Goal: Register for event/course

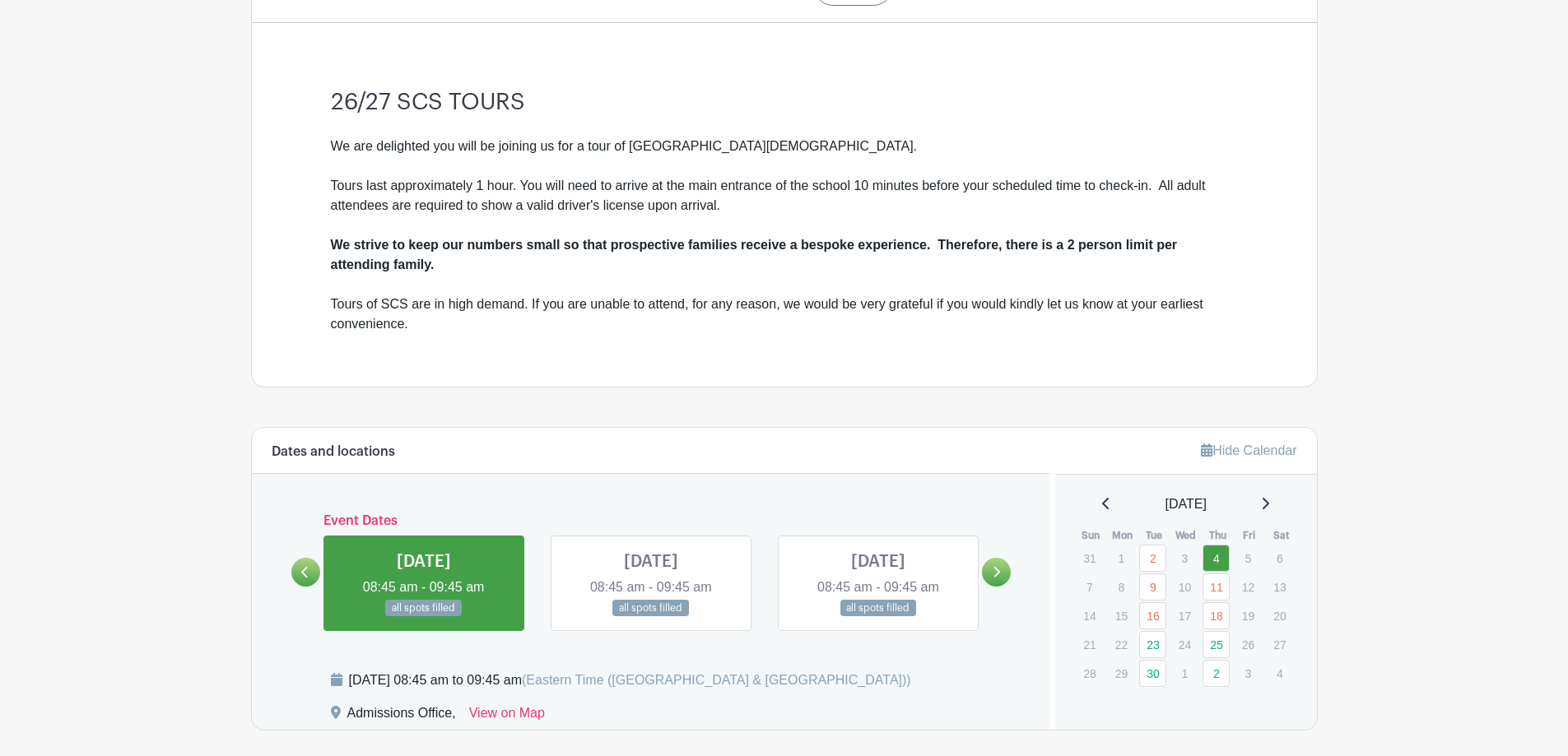
scroll to position [741, 0]
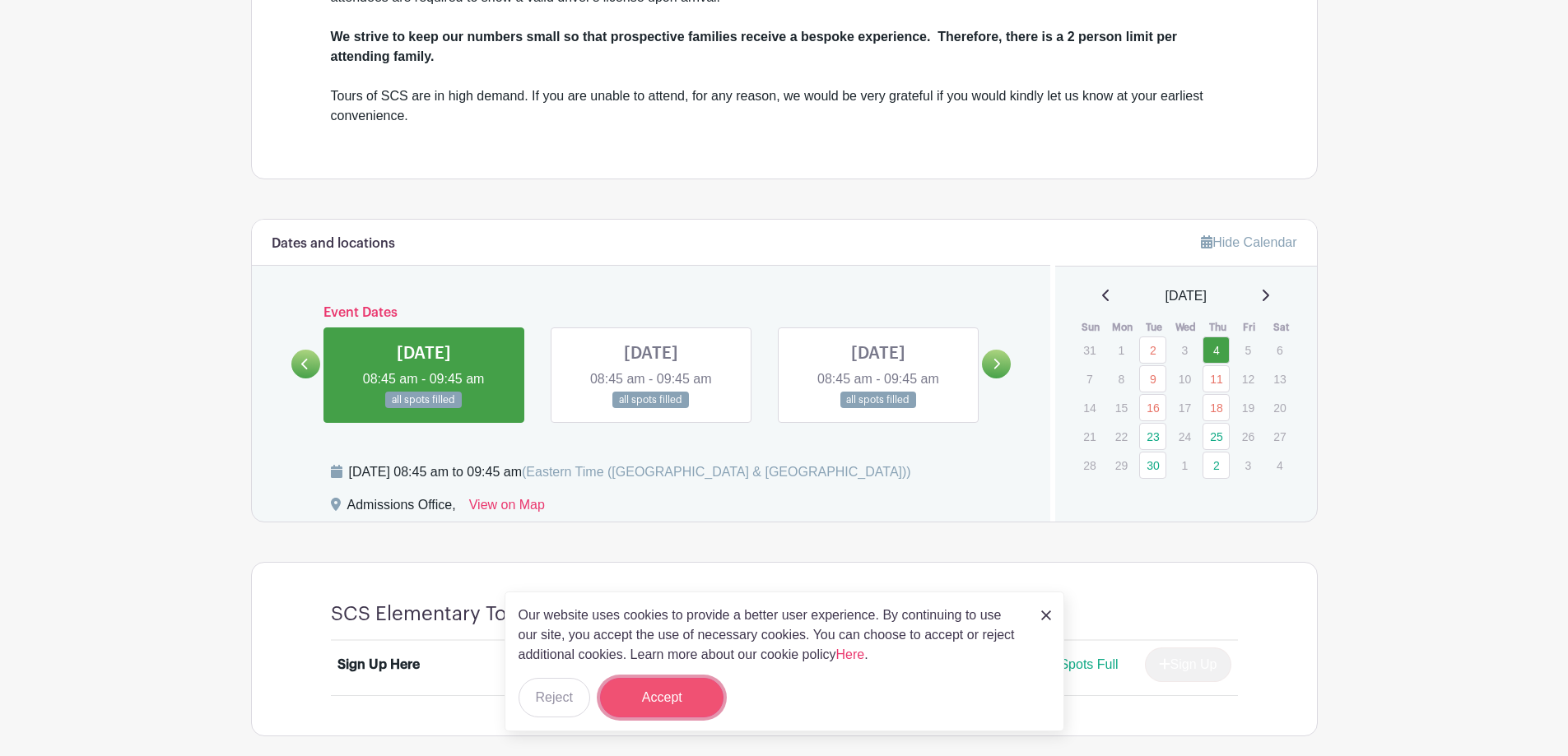
click at [686, 708] on button "Accept" at bounding box center [662, 698] width 124 height 39
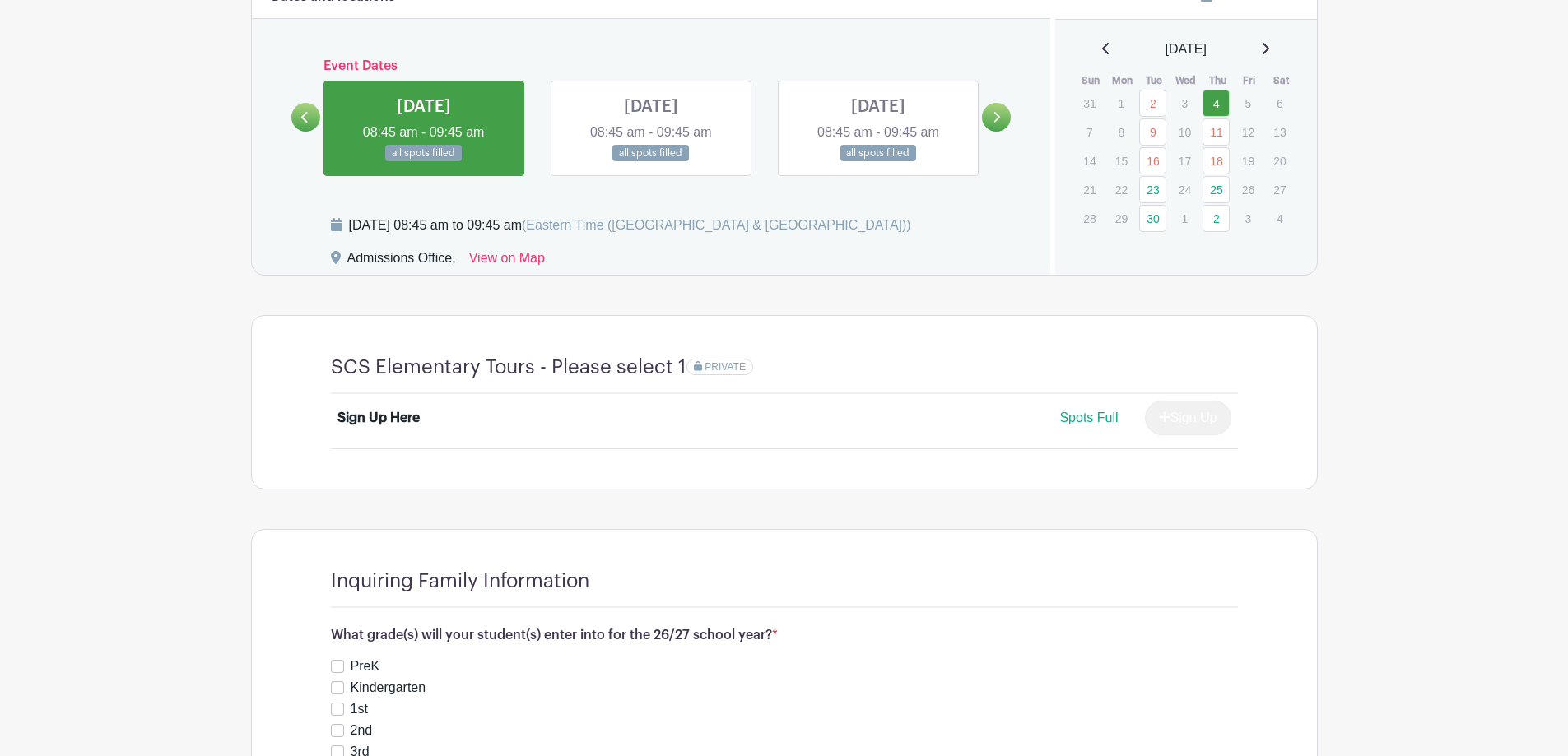
scroll to position [905, 0]
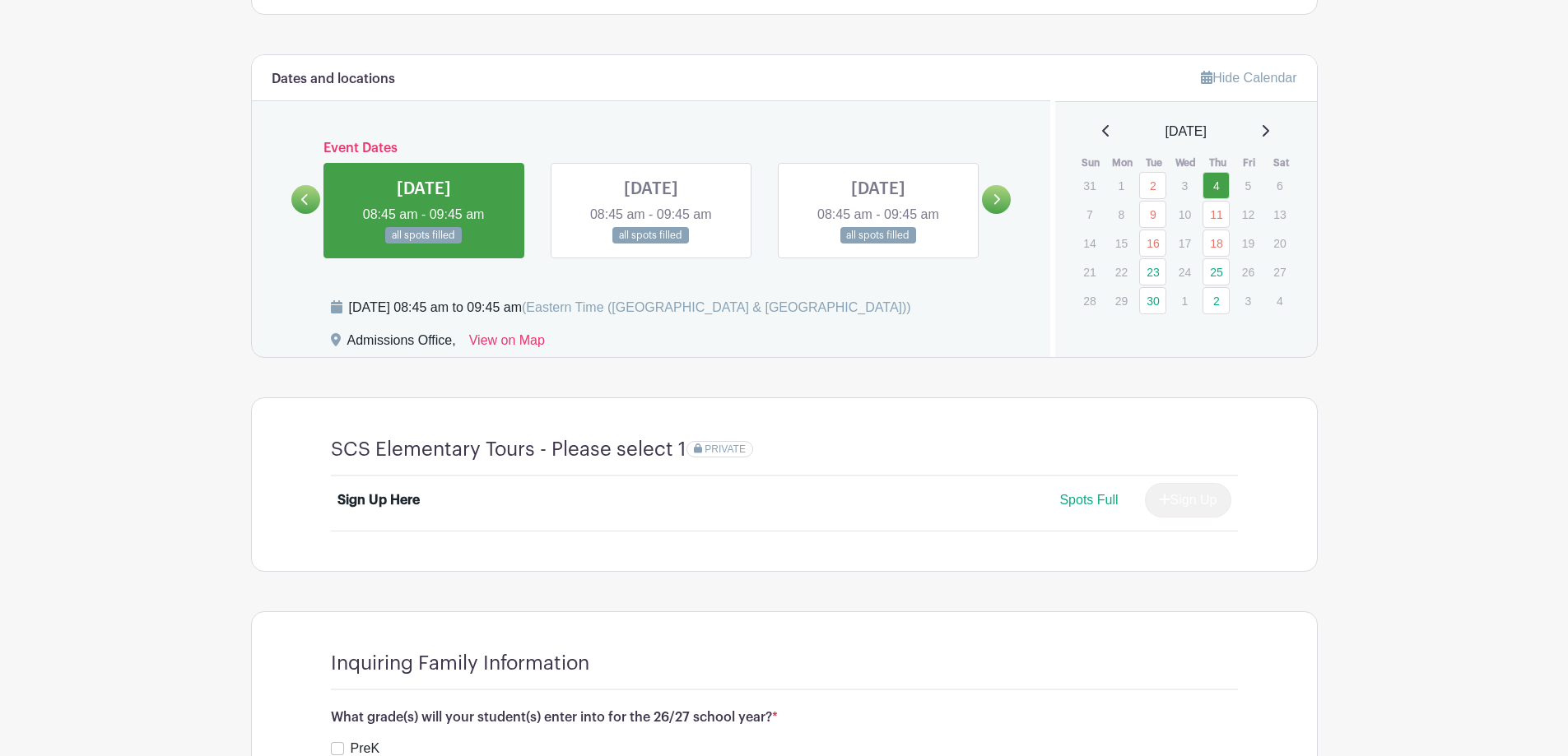
click at [997, 192] on link at bounding box center [996, 199] width 29 height 29
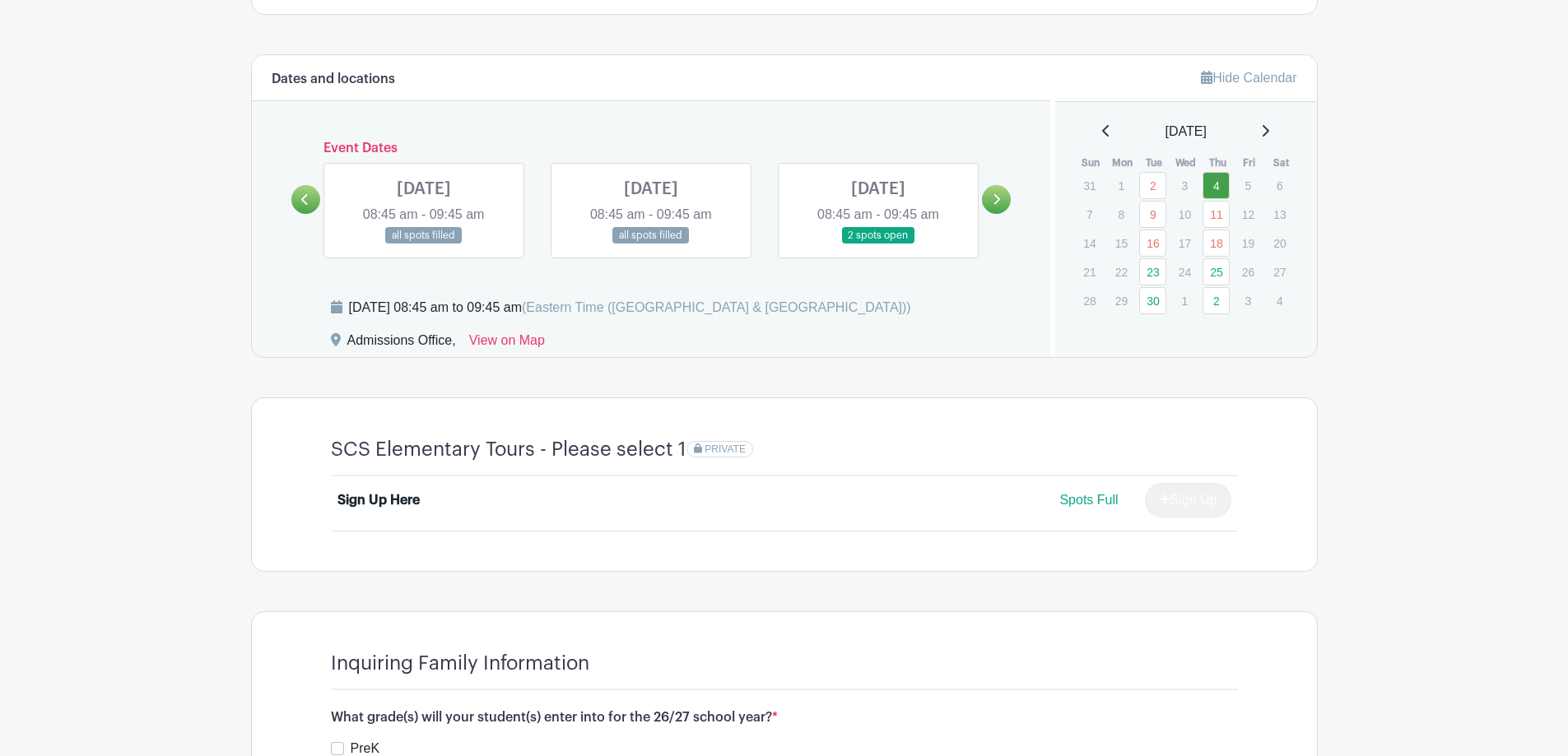
click at [878, 244] on link at bounding box center [878, 244] width 0 height 0
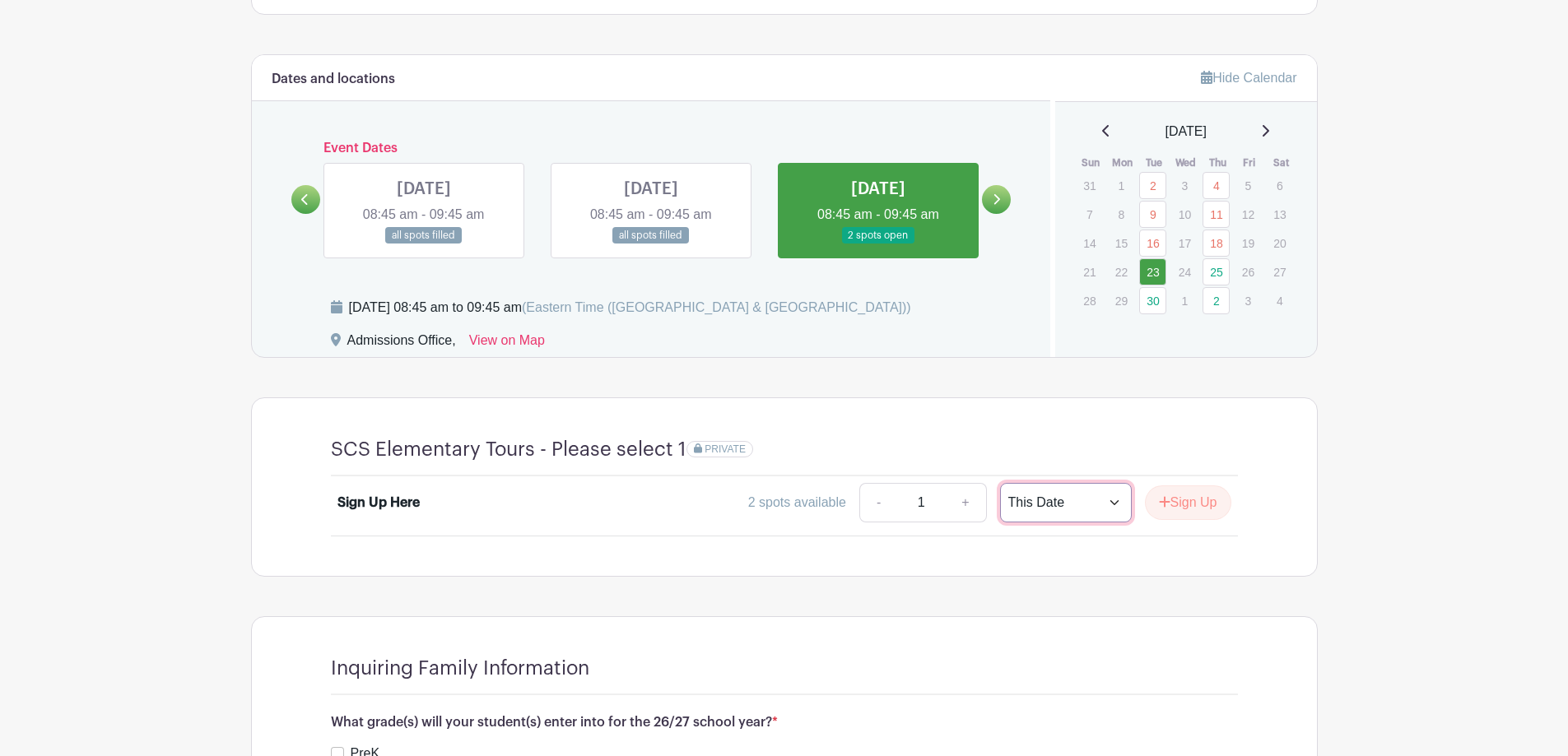
click at [1095, 507] on select "This Date Select Dates" at bounding box center [1066, 502] width 132 height 39
drag, startPoint x: 1095, startPoint y: 507, endPoint x: 1112, endPoint y: 503, distance: 17.5
click at [1095, 507] on select "This Date Select Dates" at bounding box center [1066, 502] width 132 height 39
click at [1194, 503] on button "Sign Up" at bounding box center [1188, 502] width 87 height 34
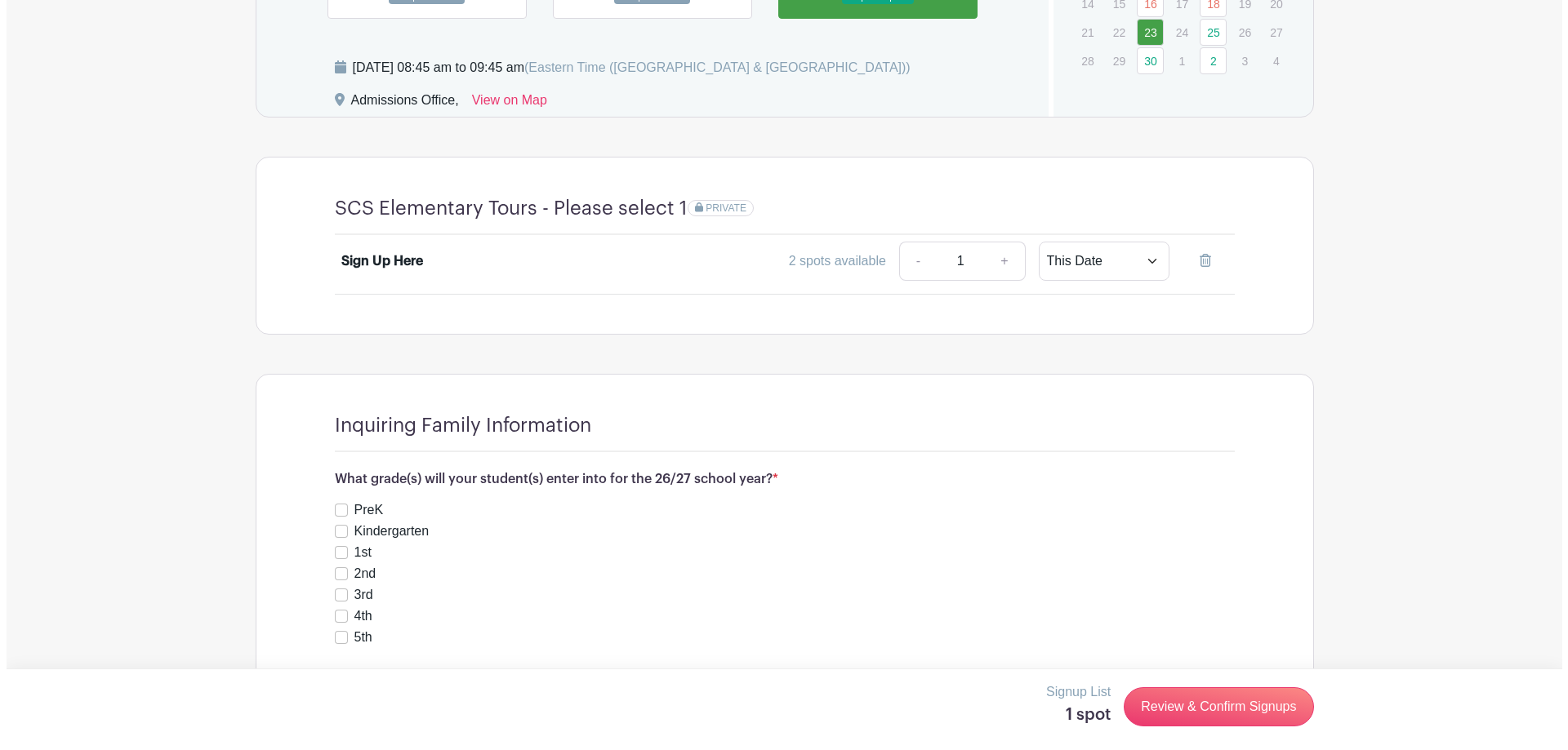
scroll to position [1195, 0]
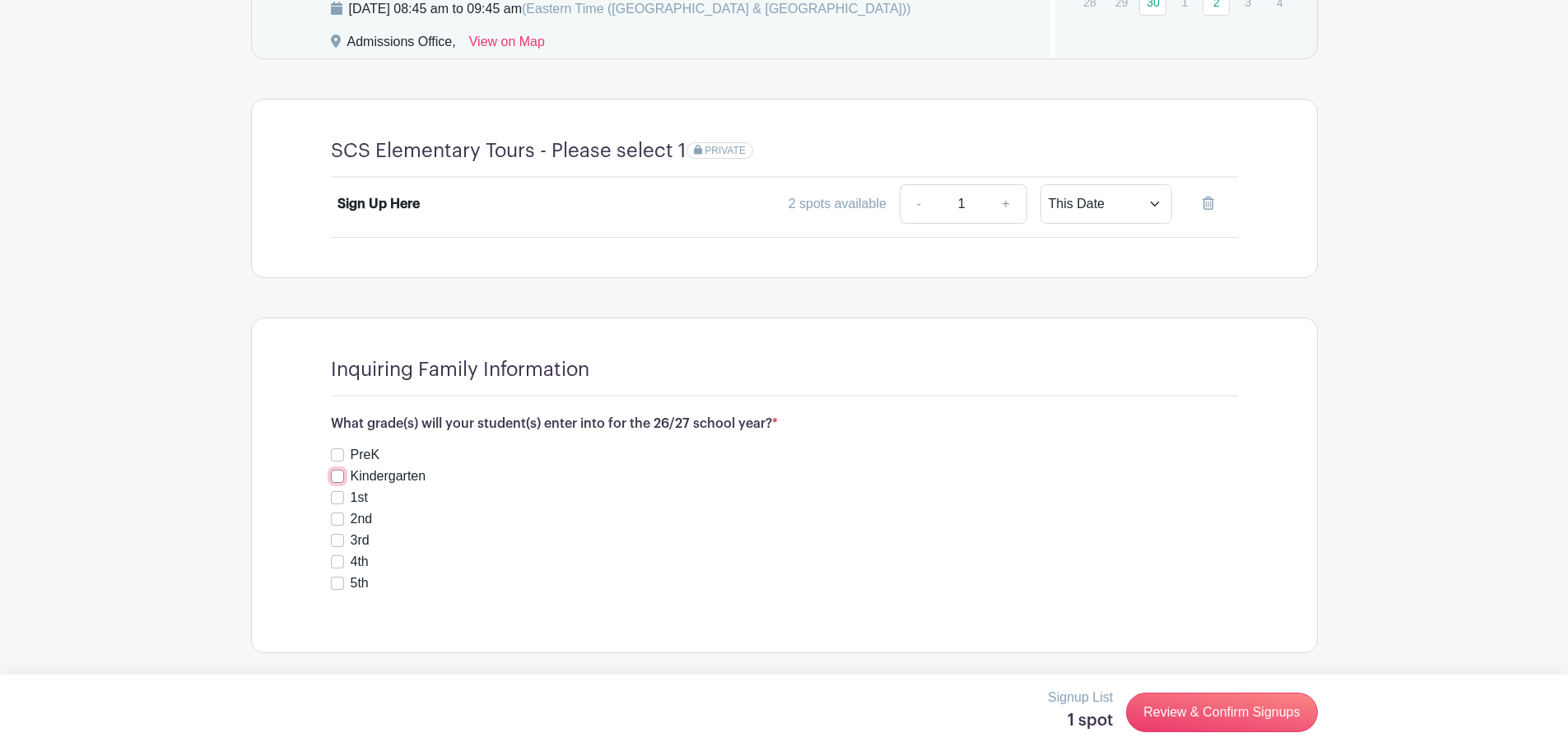
click at [333, 475] on input "Kindergarten" at bounding box center [337, 476] width 13 height 13
checkbox input "true"
click at [1220, 707] on link "Review & Confirm Signups" at bounding box center [1221, 712] width 191 height 39
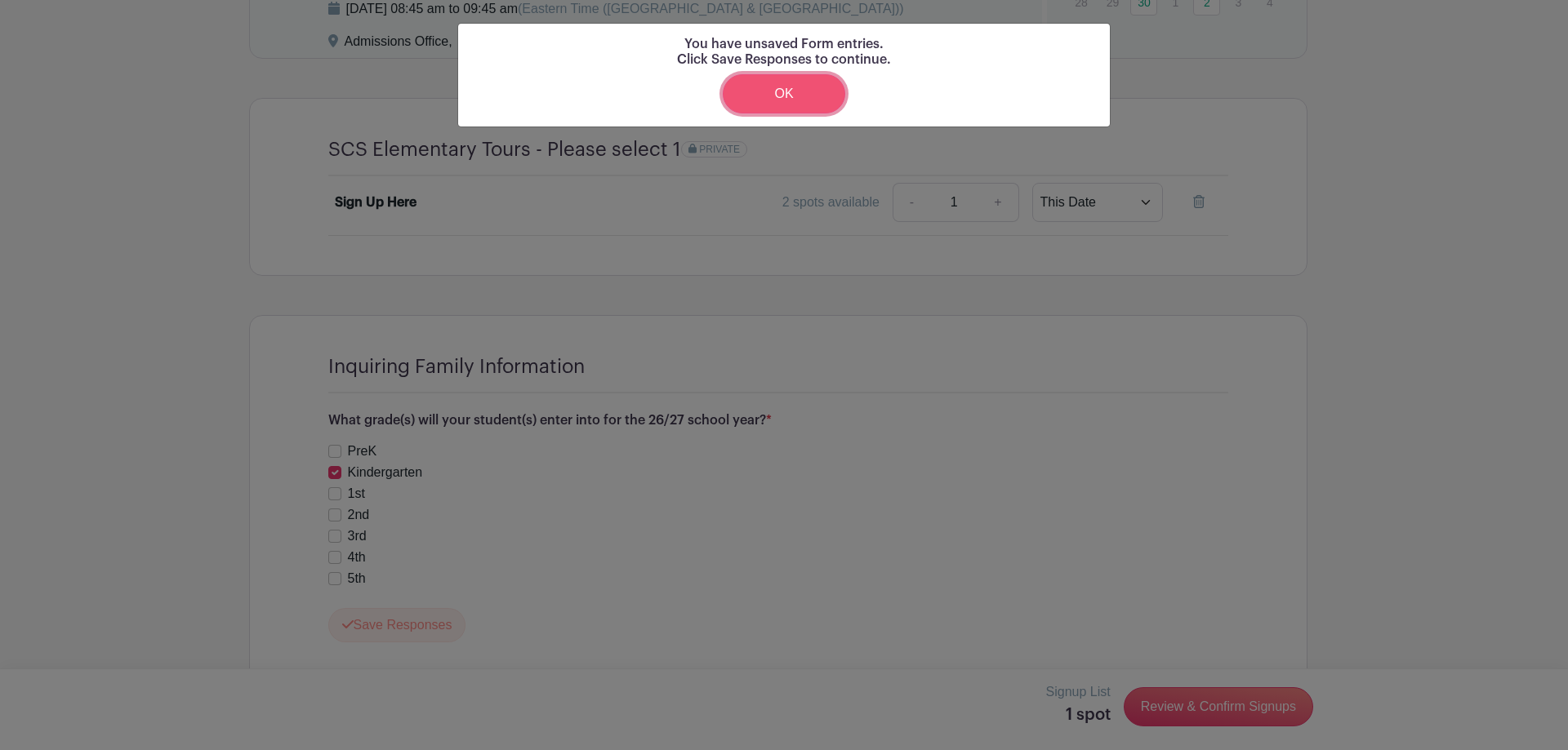
click at [776, 89] on link "OK" at bounding box center [784, 94] width 123 height 39
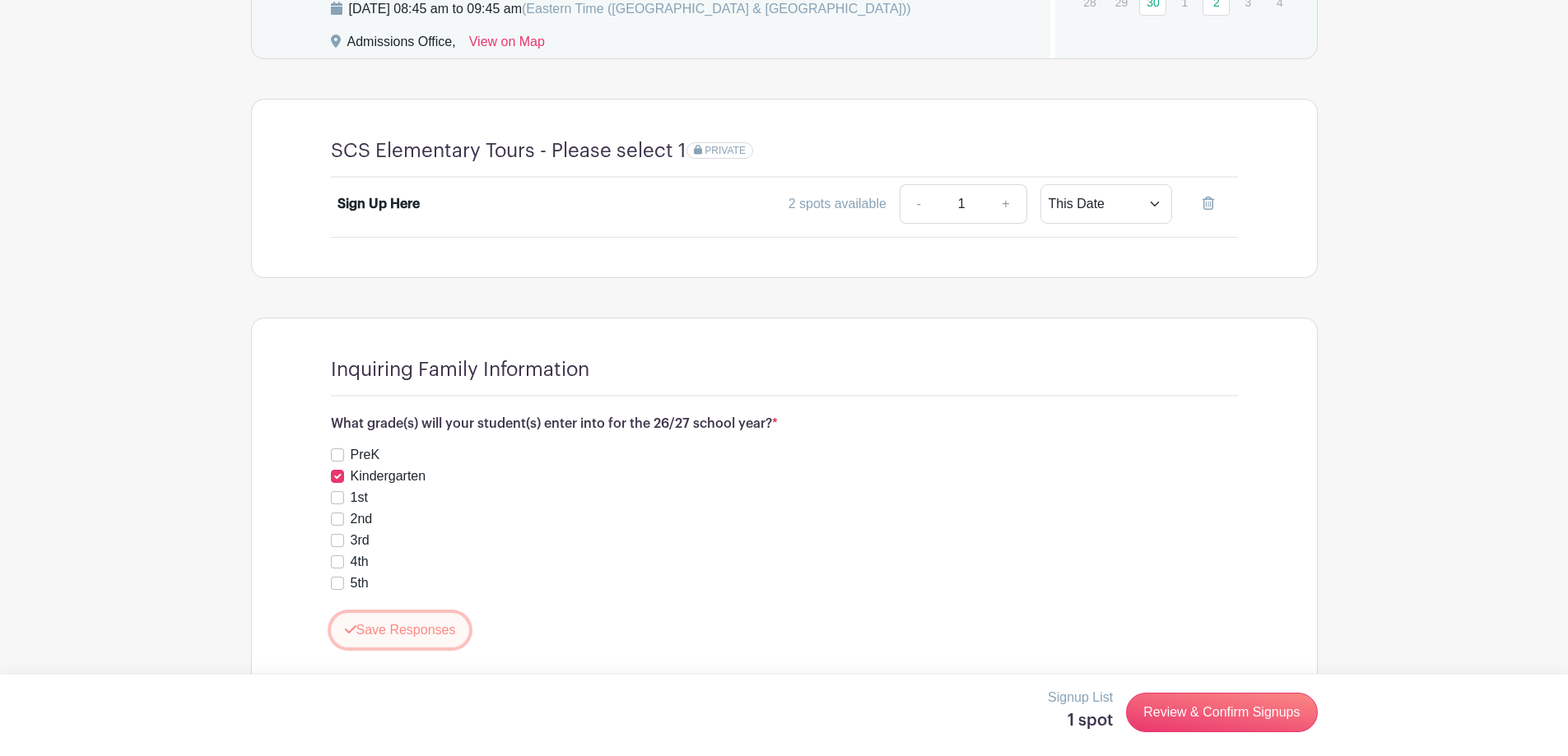
click at [392, 627] on button "Save Responses" at bounding box center [400, 630] width 139 height 34
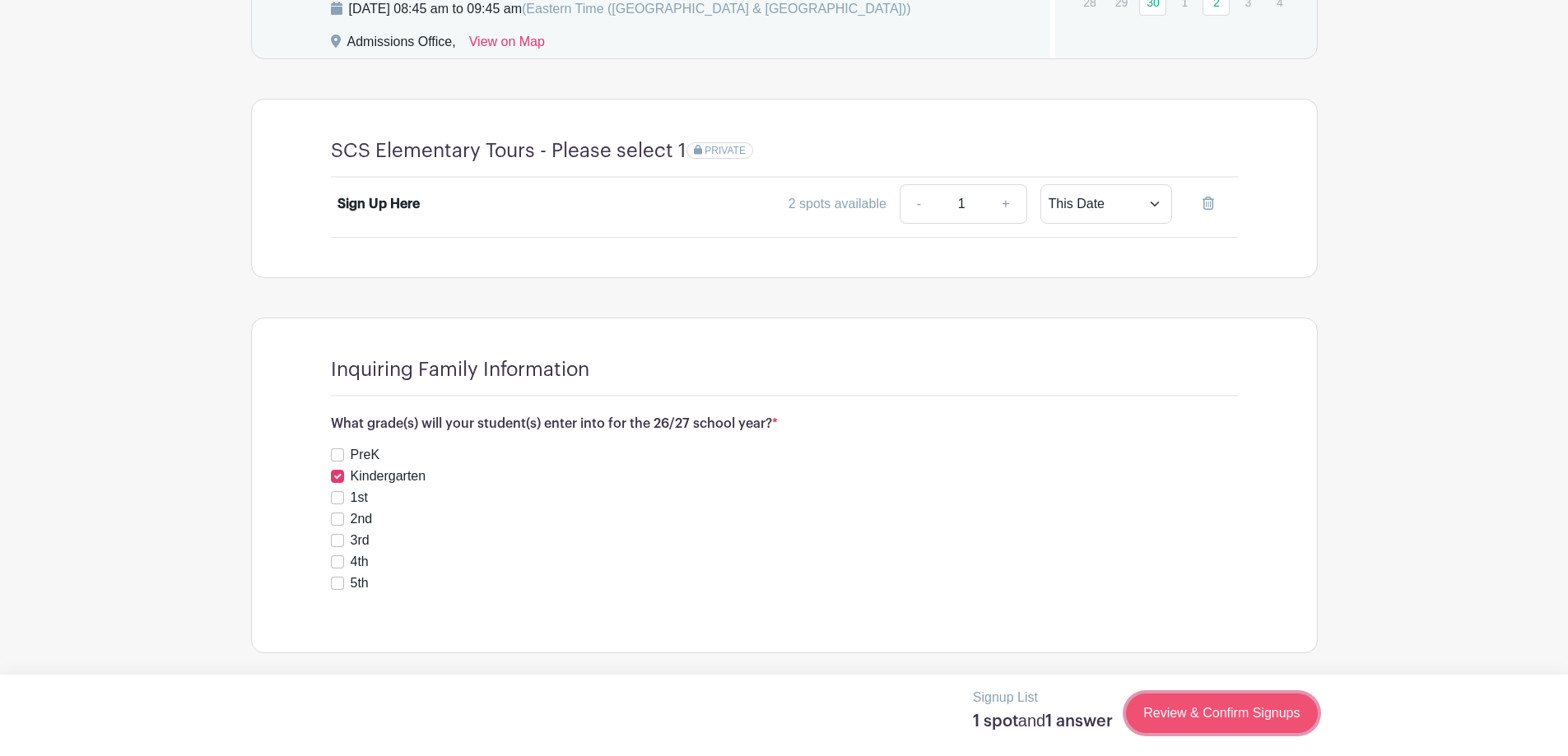
click at [1263, 718] on link "Review & Confirm Signups" at bounding box center [1221, 713] width 191 height 39
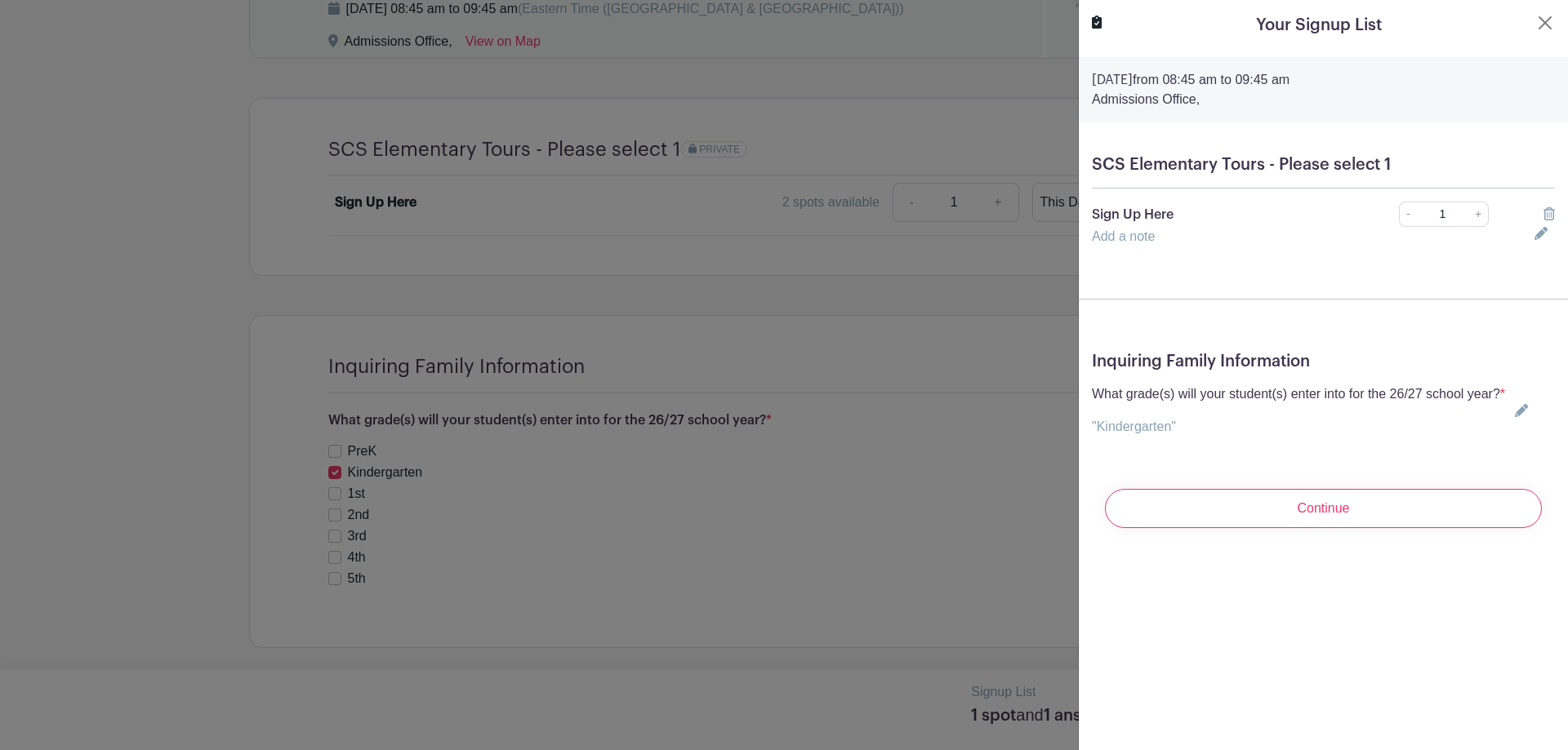
click at [1335, 555] on turbo-frame "Your Signup List [DATE] 08:45 am to 09:45 am Admissions Office, SCS Elementary …" at bounding box center [1323, 277] width 489 height 555
click at [1328, 528] on input "Continue" at bounding box center [1323, 508] width 437 height 39
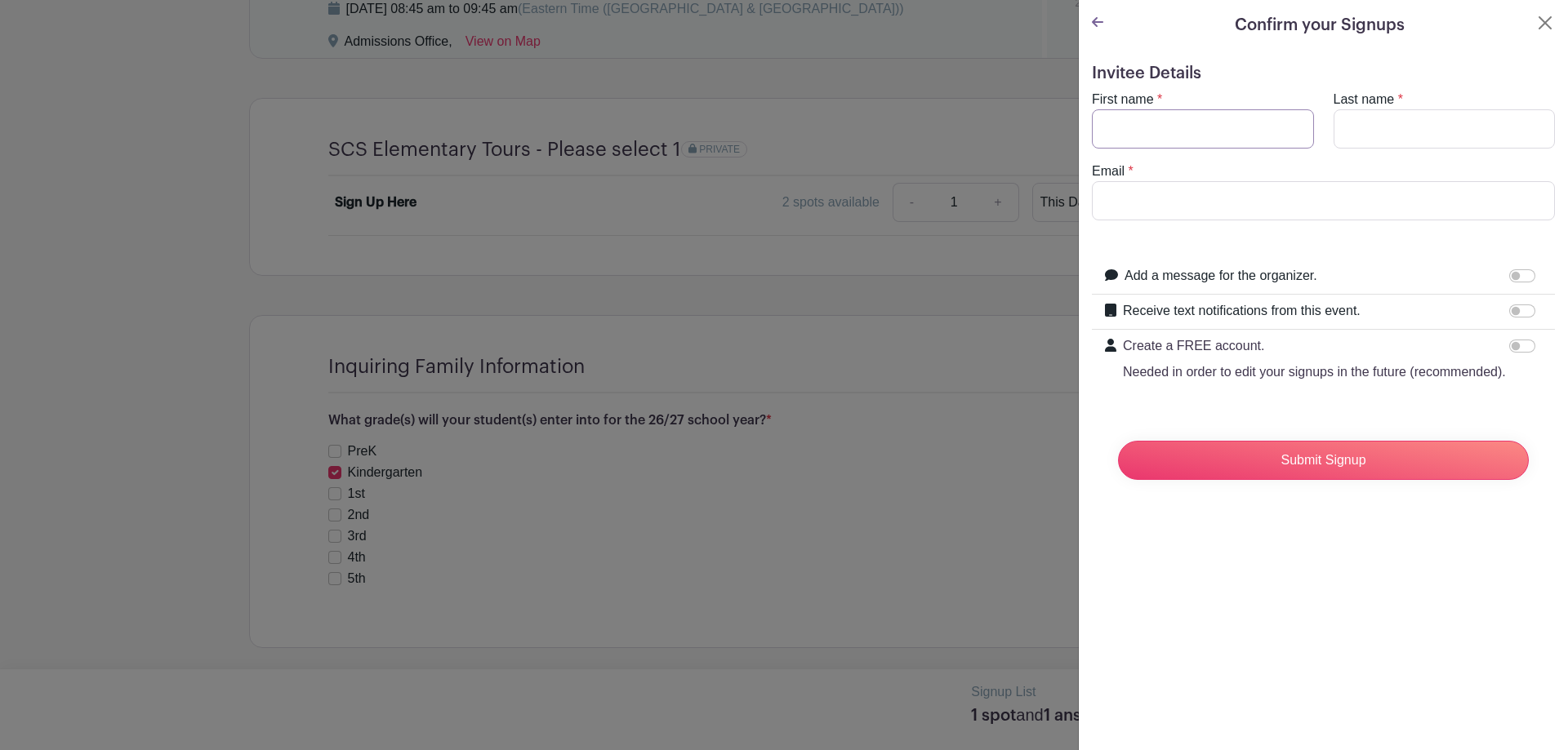
click at [1233, 134] on input "First name" at bounding box center [1203, 128] width 222 height 39
type input "[PERSON_NAME]"
type input "[PERSON_NAME][EMAIL_ADDRESS][PERSON_NAME][DOMAIN_NAME]"
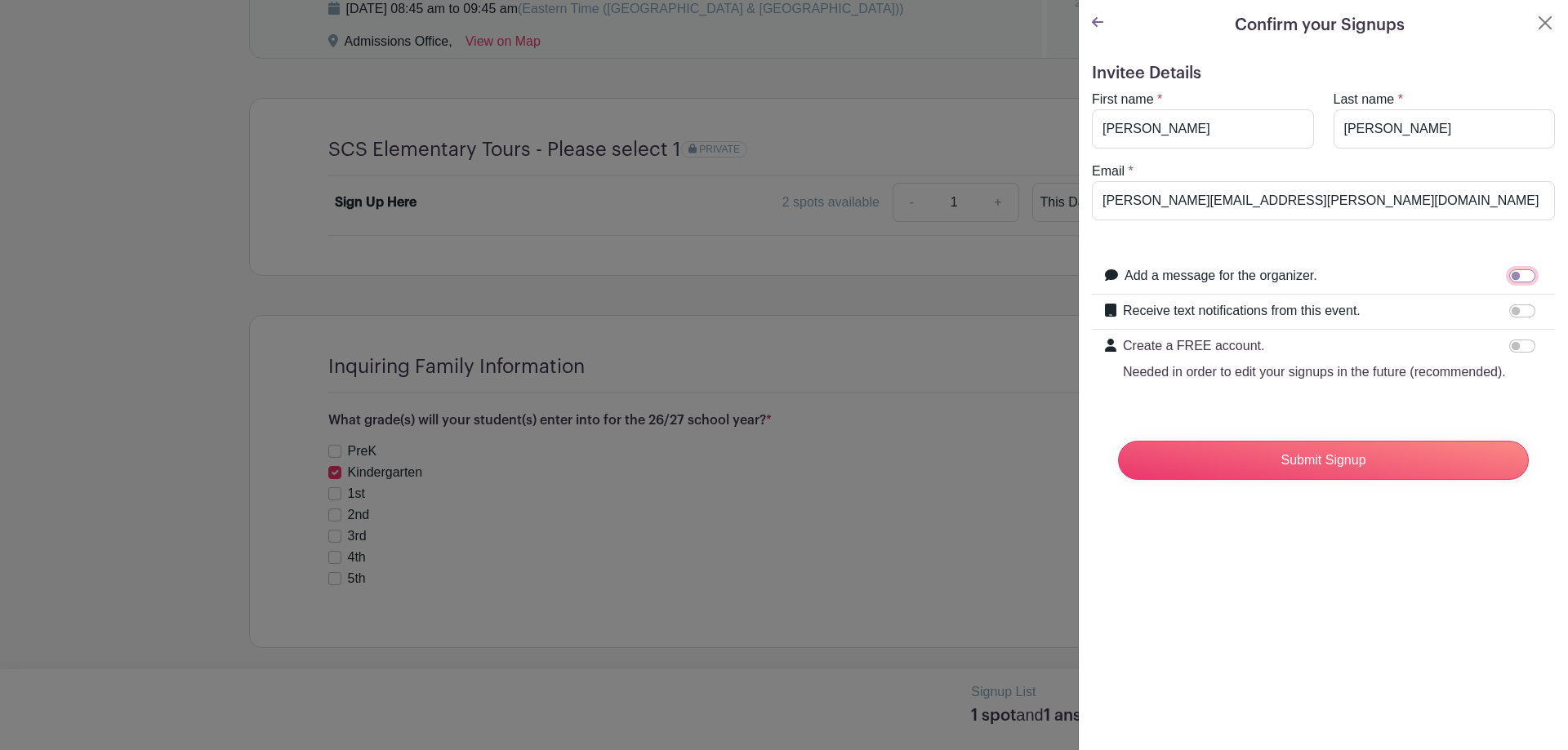
click at [1509, 273] on input "Add a message for the organizer." at bounding box center [1522, 276] width 26 height 13
checkbox input "true"
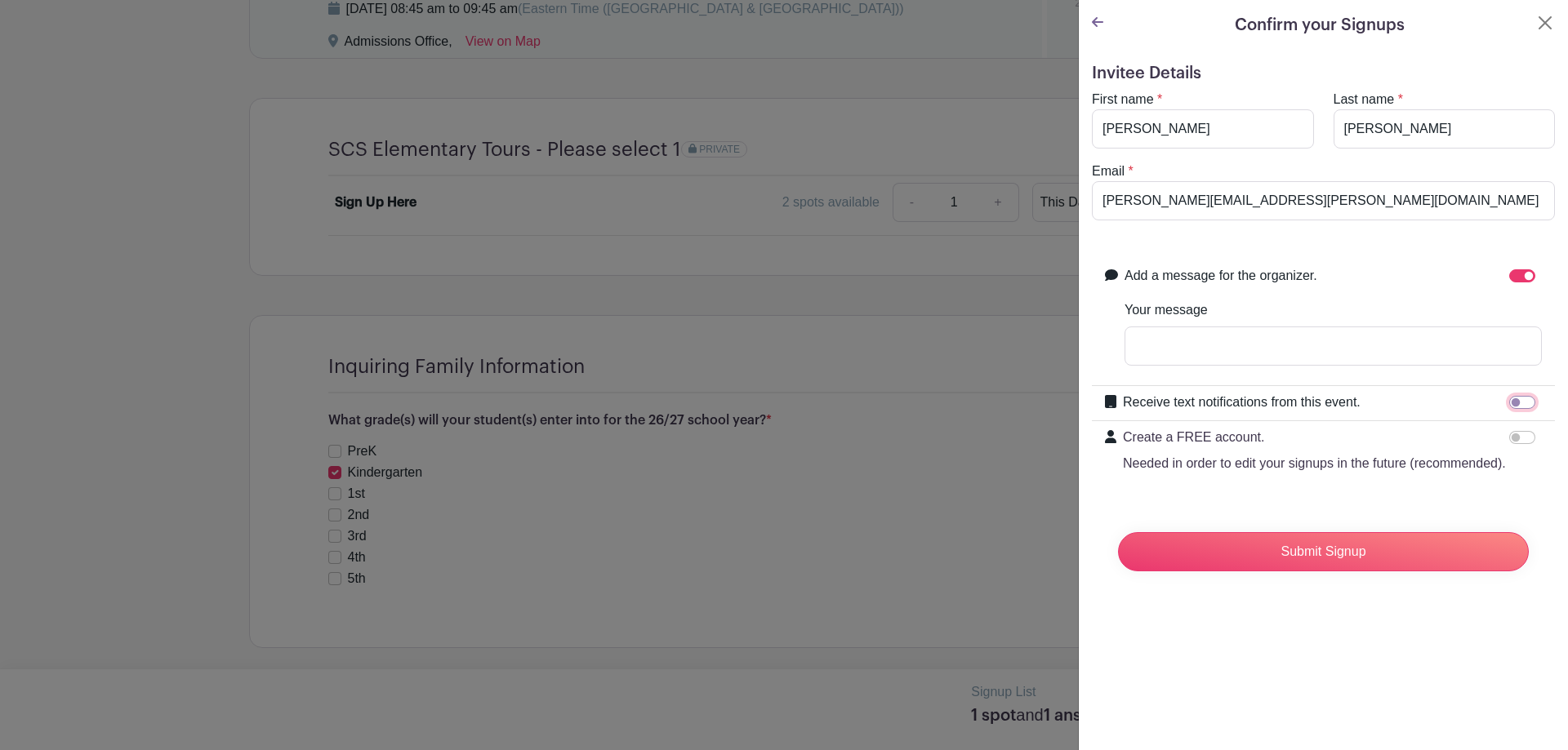
click at [1509, 404] on input "Receive text notifications from this event." at bounding box center [1522, 402] width 26 height 13
checkbox input "true"
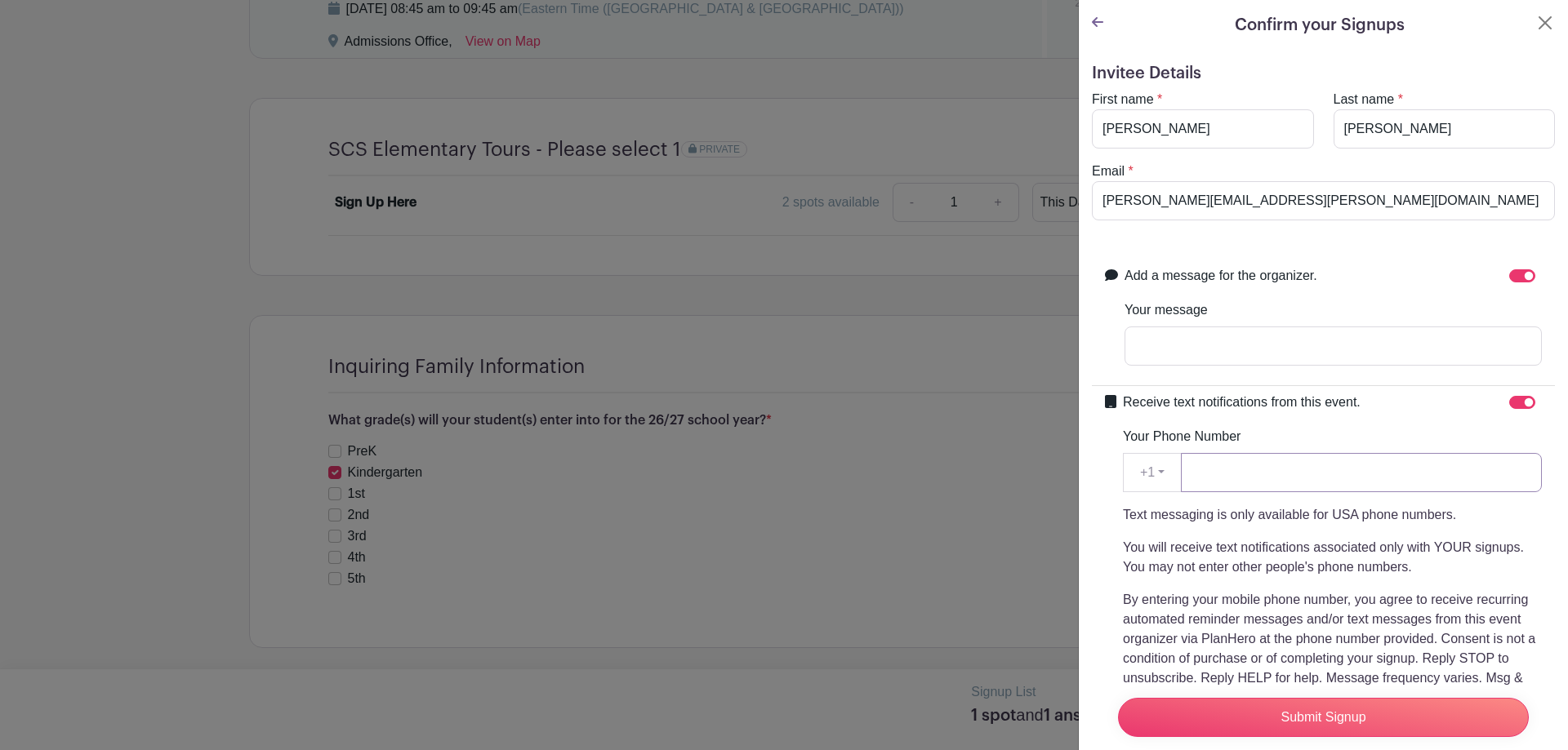
click at [1495, 469] on input "Your Phone Number" at bounding box center [1361, 472] width 361 height 39
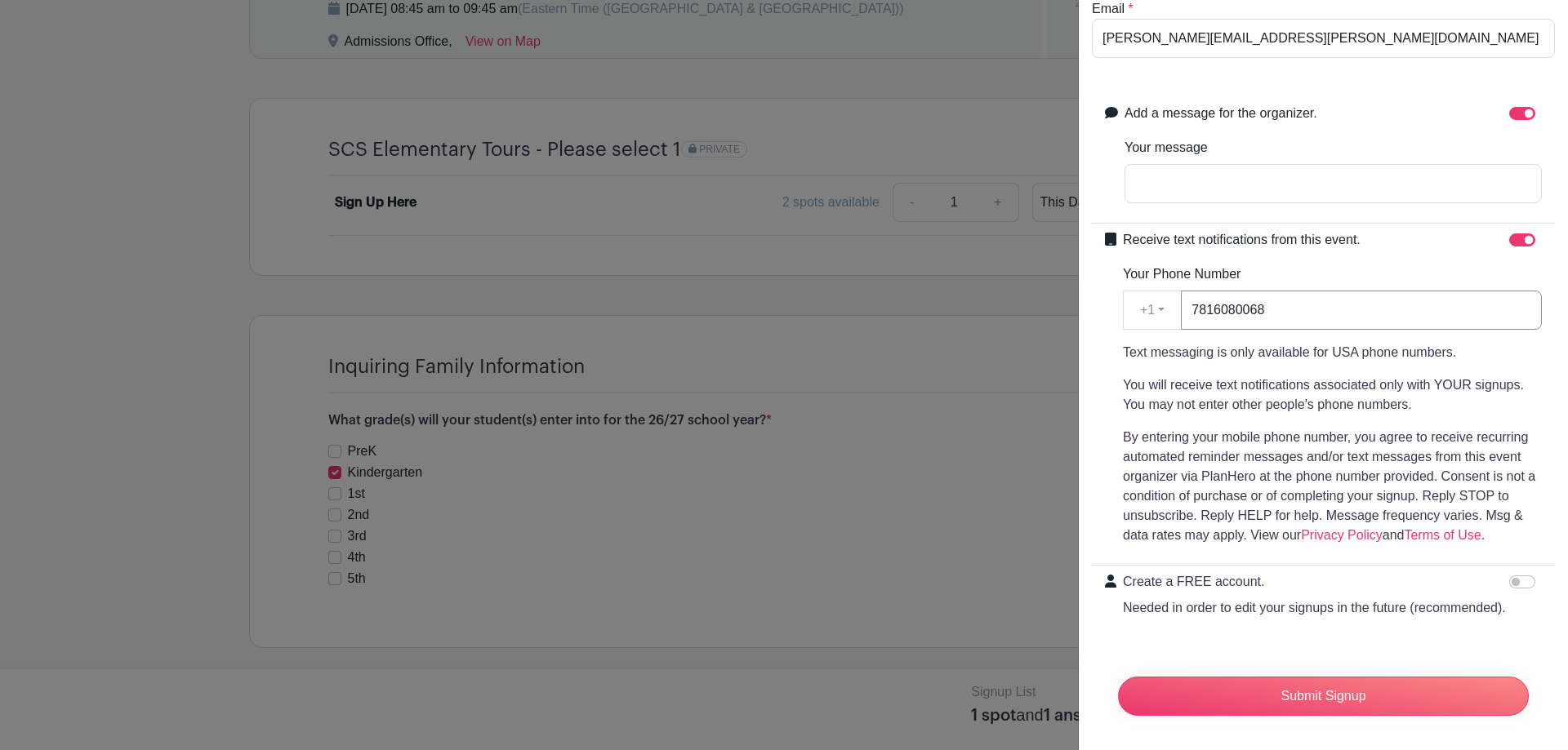
scroll to position [163, 0]
type input "7816080068"
click at [1251, 198] on input "Your message" at bounding box center [1333, 182] width 417 height 39
click at [1354, 166] on input "I am scheduled on a tour for 9/" at bounding box center [1333, 182] width 417 height 39
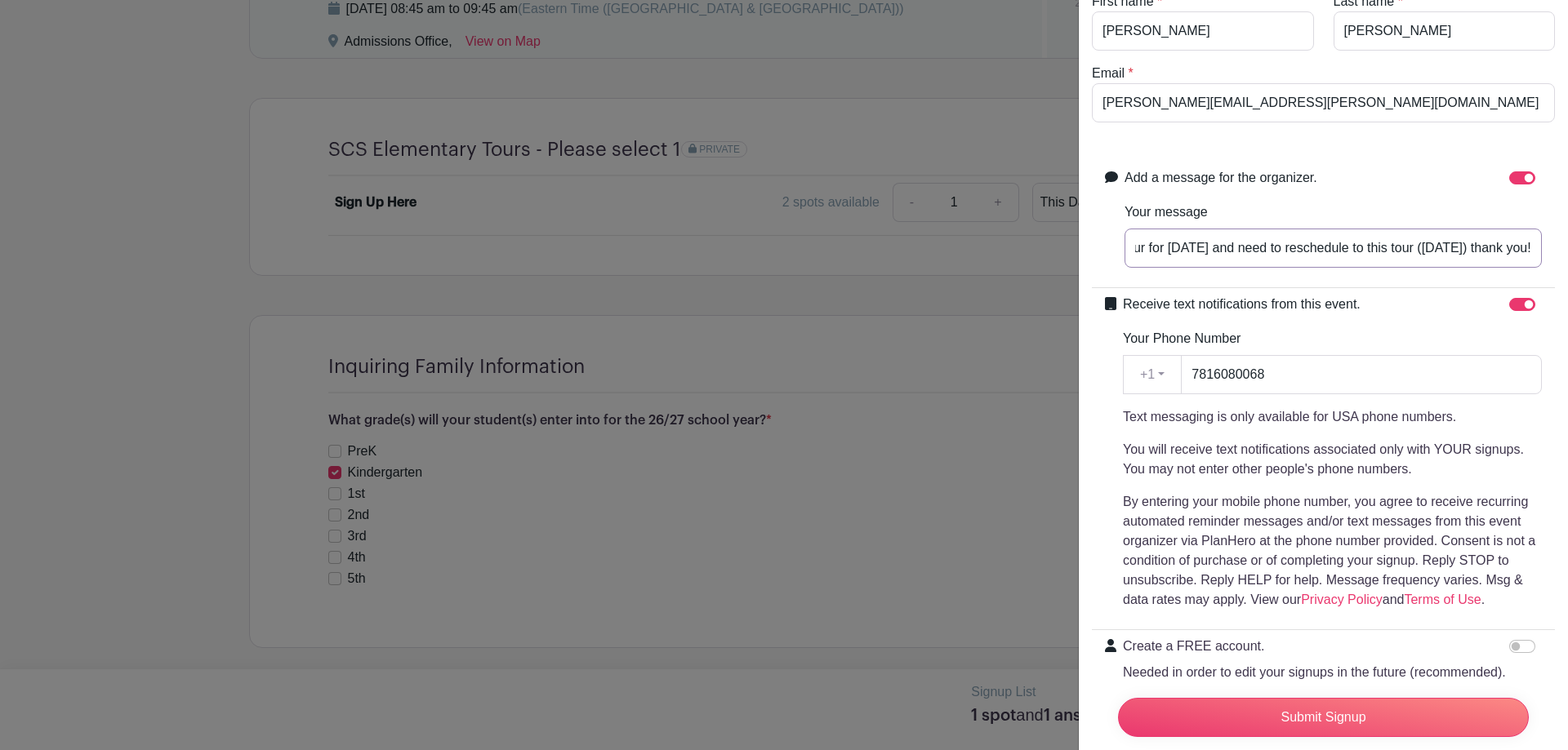
scroll to position [200, 0]
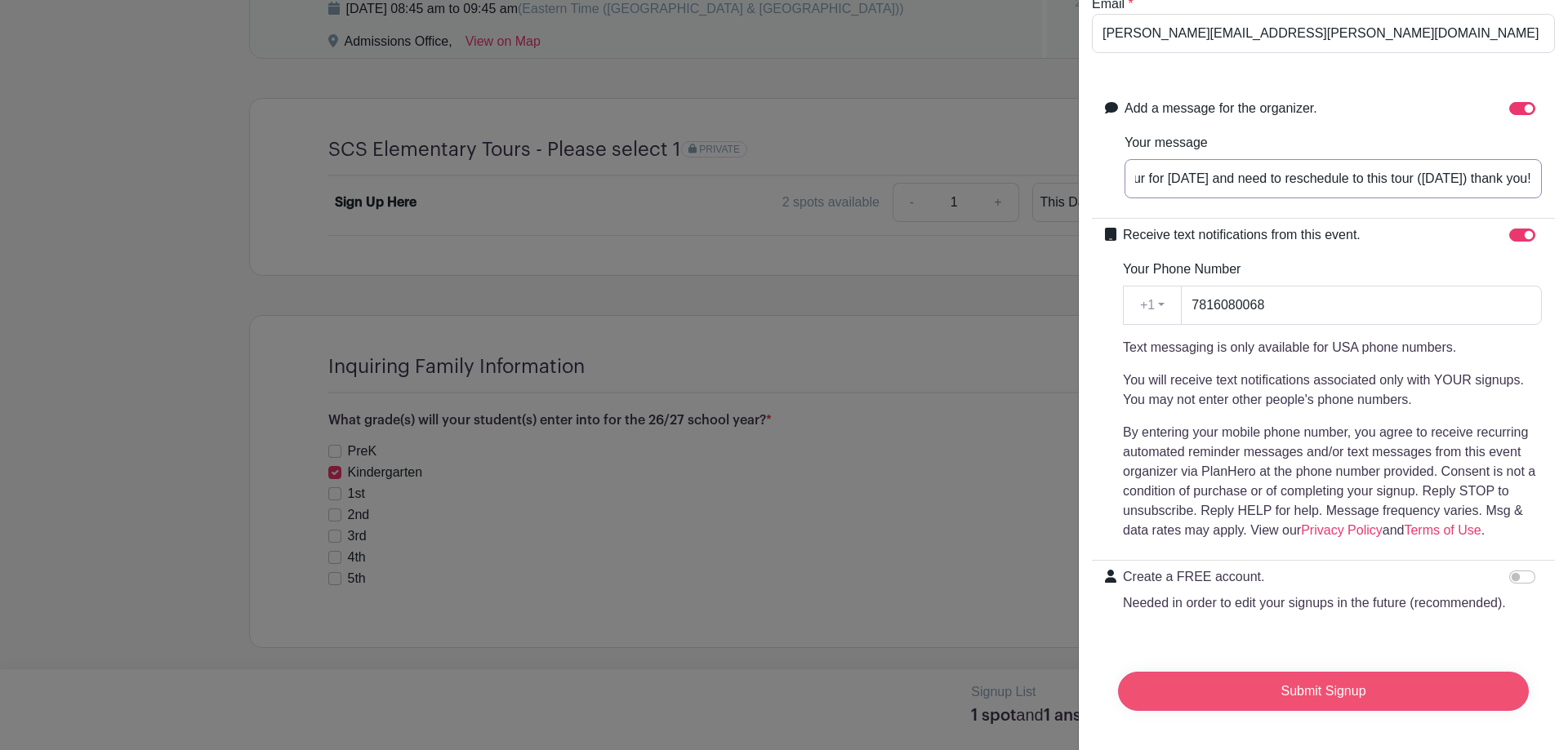
type input "I am scheduled on a tour for [DATE] and need to reschedule to this tour ([DATE]…"
click at [1312, 682] on input "Submit Signup" at bounding box center [1323, 691] width 411 height 39
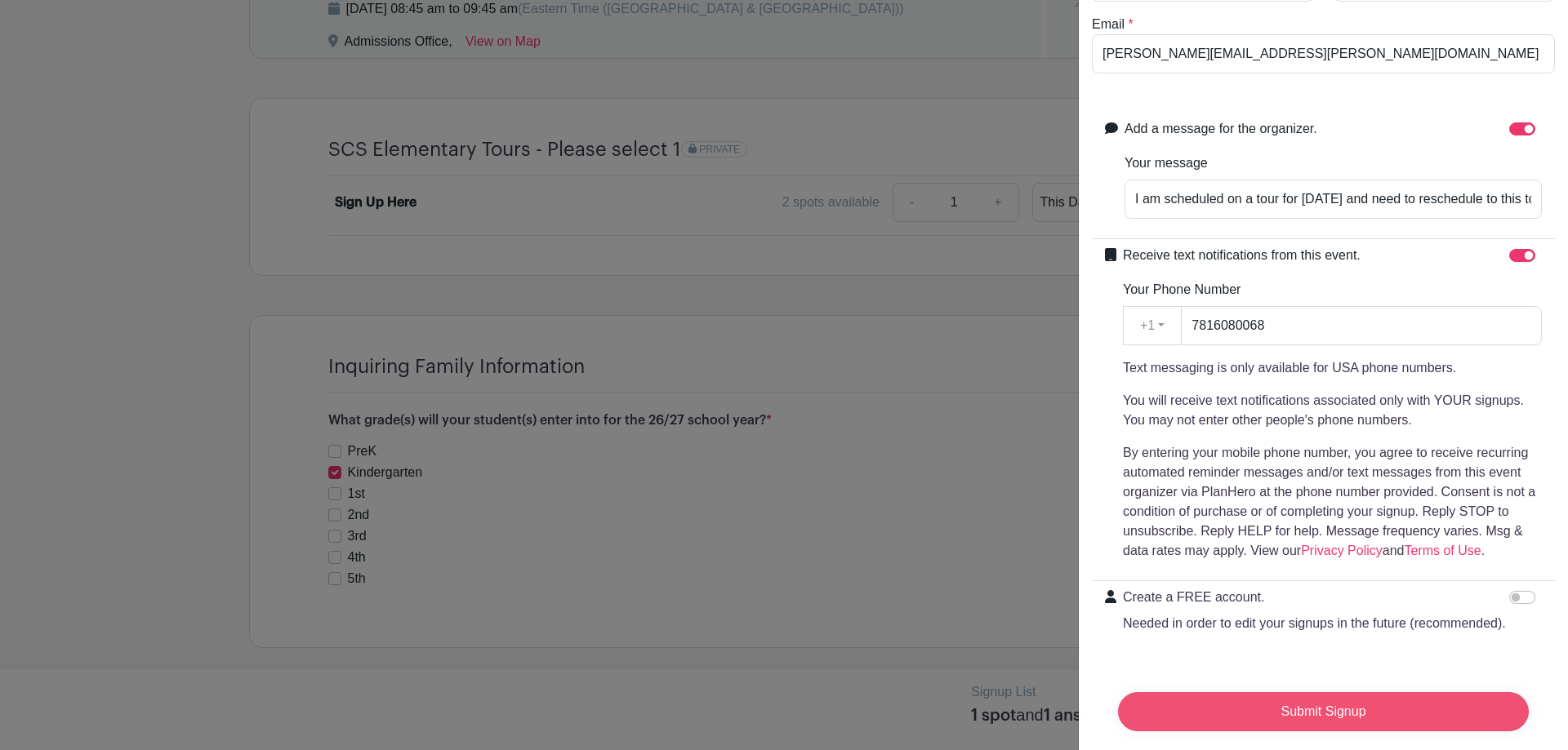
click at [1391, 698] on input "Submit Signup" at bounding box center [1323, 711] width 411 height 39
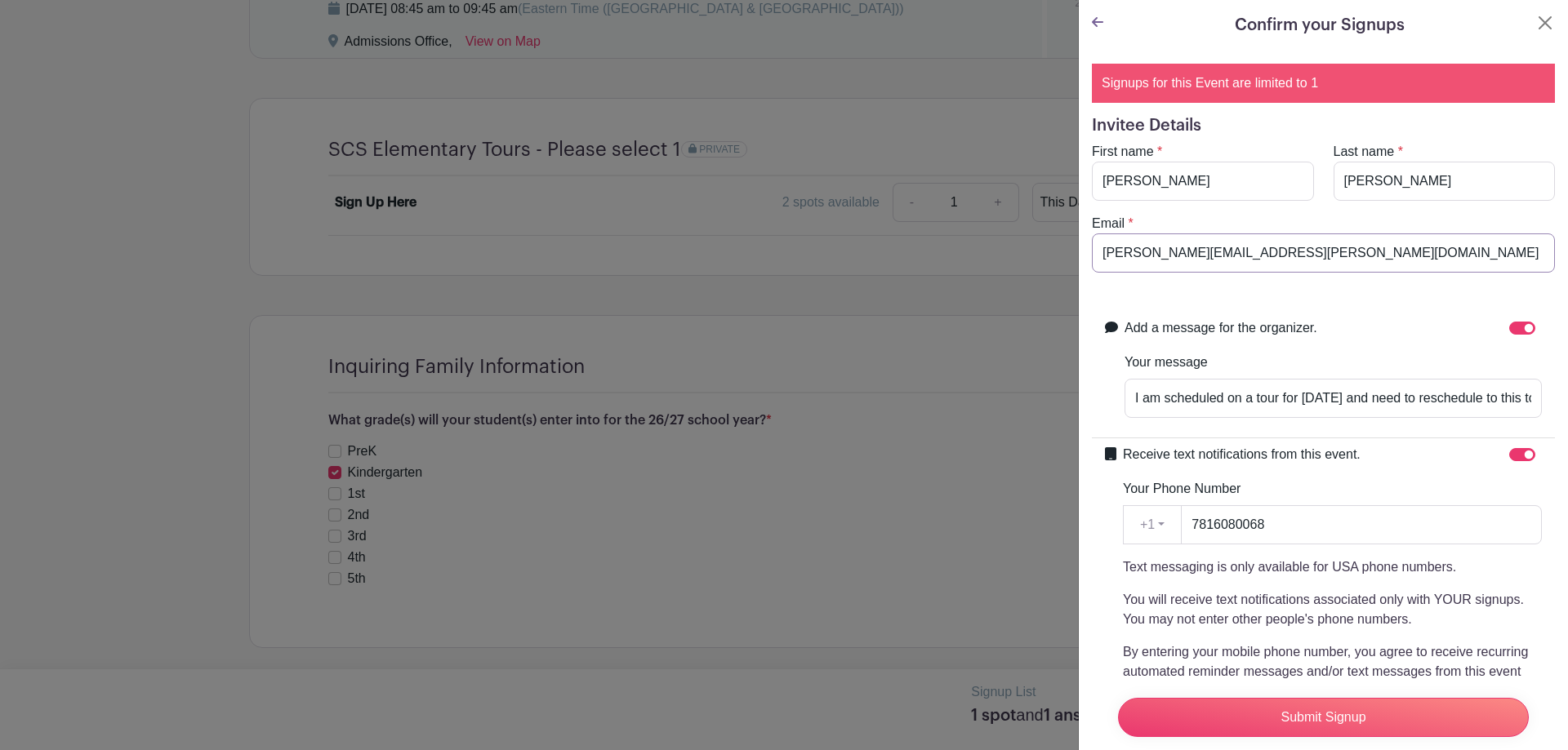
click at [1193, 270] on input "[PERSON_NAME][EMAIL_ADDRESS][PERSON_NAME][DOMAIN_NAME]" at bounding box center [1323, 252] width 463 height 39
drag, startPoint x: 1272, startPoint y: 246, endPoint x: 939, endPoint y: 274, distance: 334.2
click at [939, 648] on div "Signup List 1 spot and 1 answer Review & Confirm Signups Confirm your Signups S…" at bounding box center [778, 648] width 1058 height 0
type input "[PERSON_NAME][EMAIL_ADDRESS][PERSON_NAME][DOMAIN_NAME]"
click at [1329, 707] on input "Submit Signup" at bounding box center [1323, 717] width 411 height 39
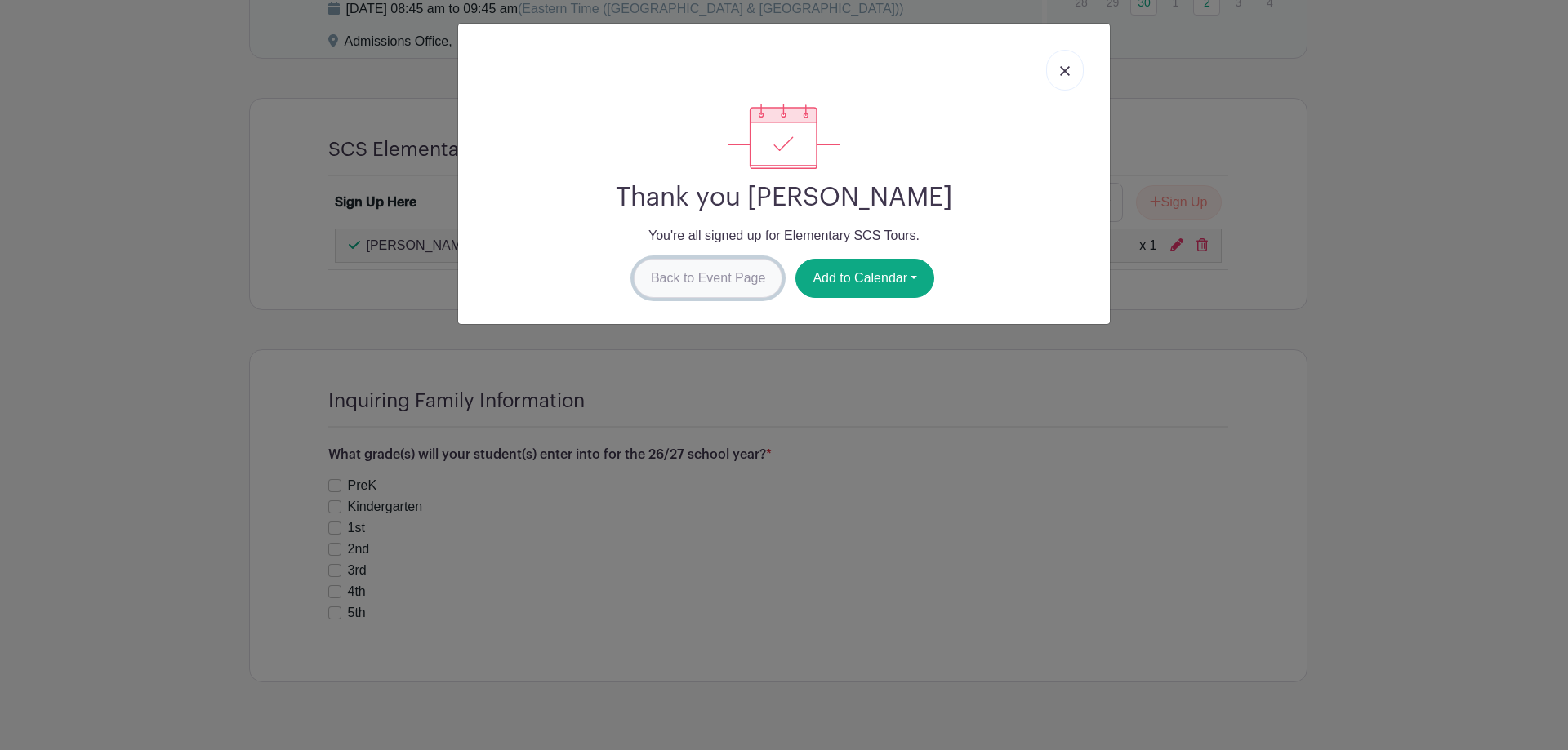
click at [729, 274] on link "Back to Event Page" at bounding box center [708, 278] width 149 height 39
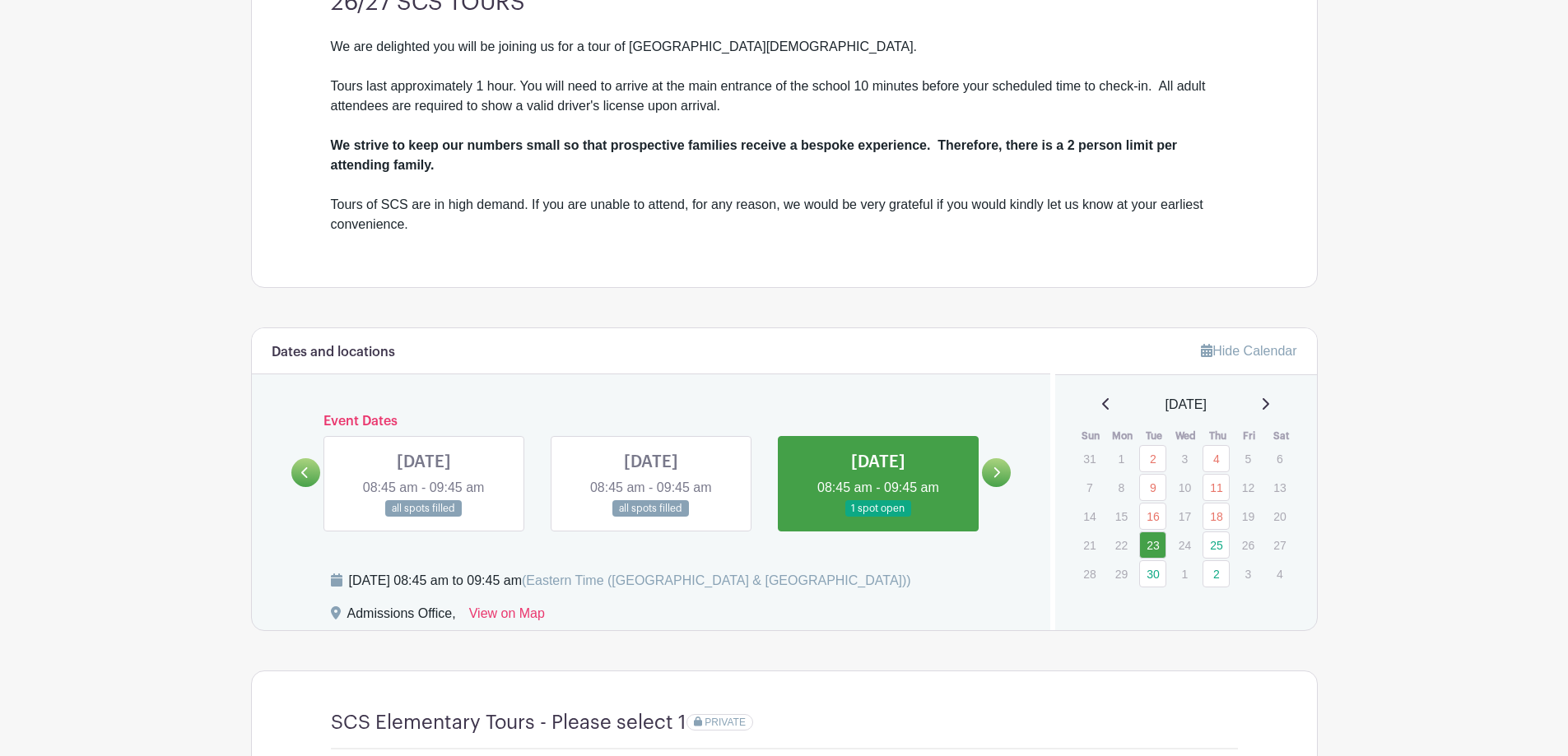
scroll to position [710, 0]
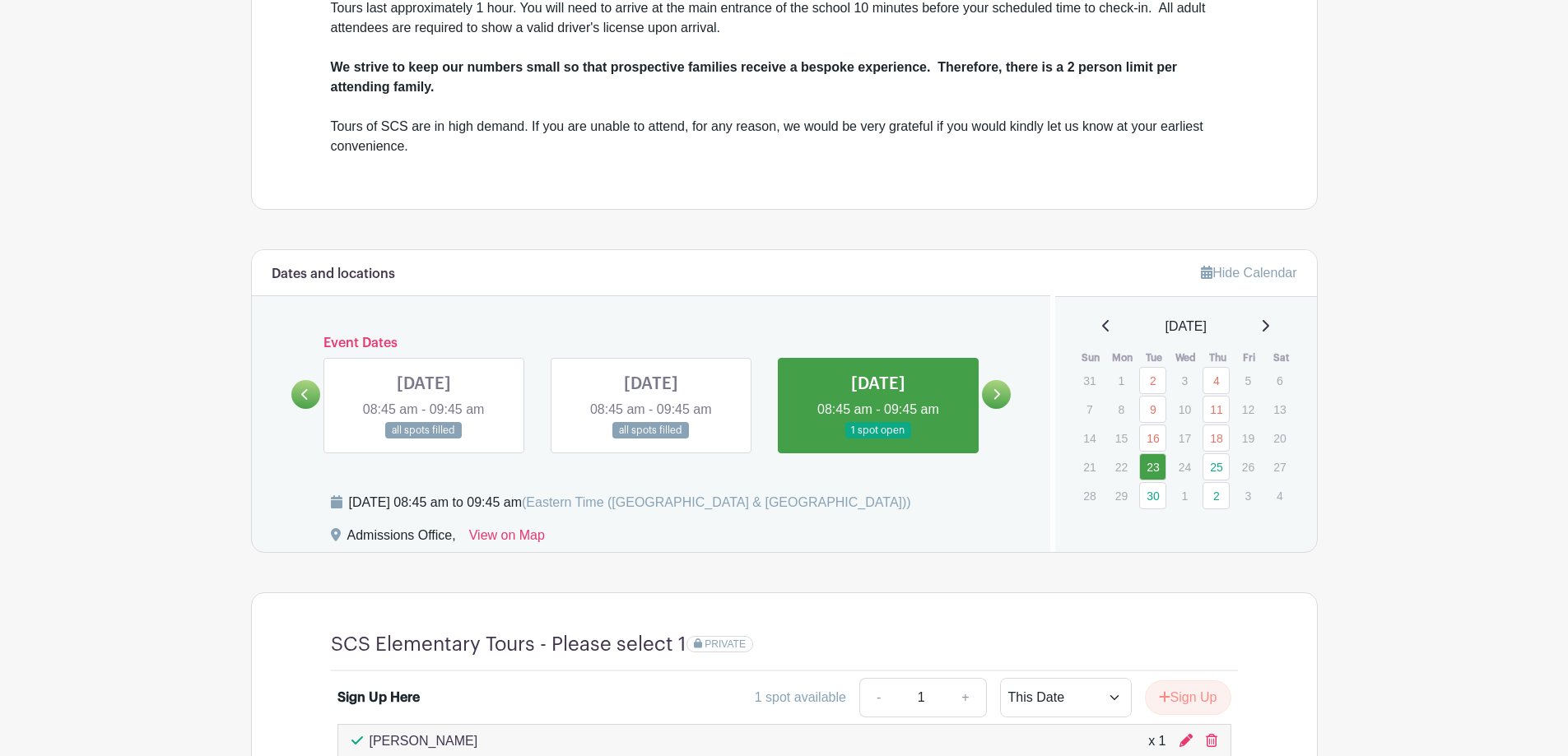
click at [305, 396] on icon at bounding box center [305, 395] width 8 height 13
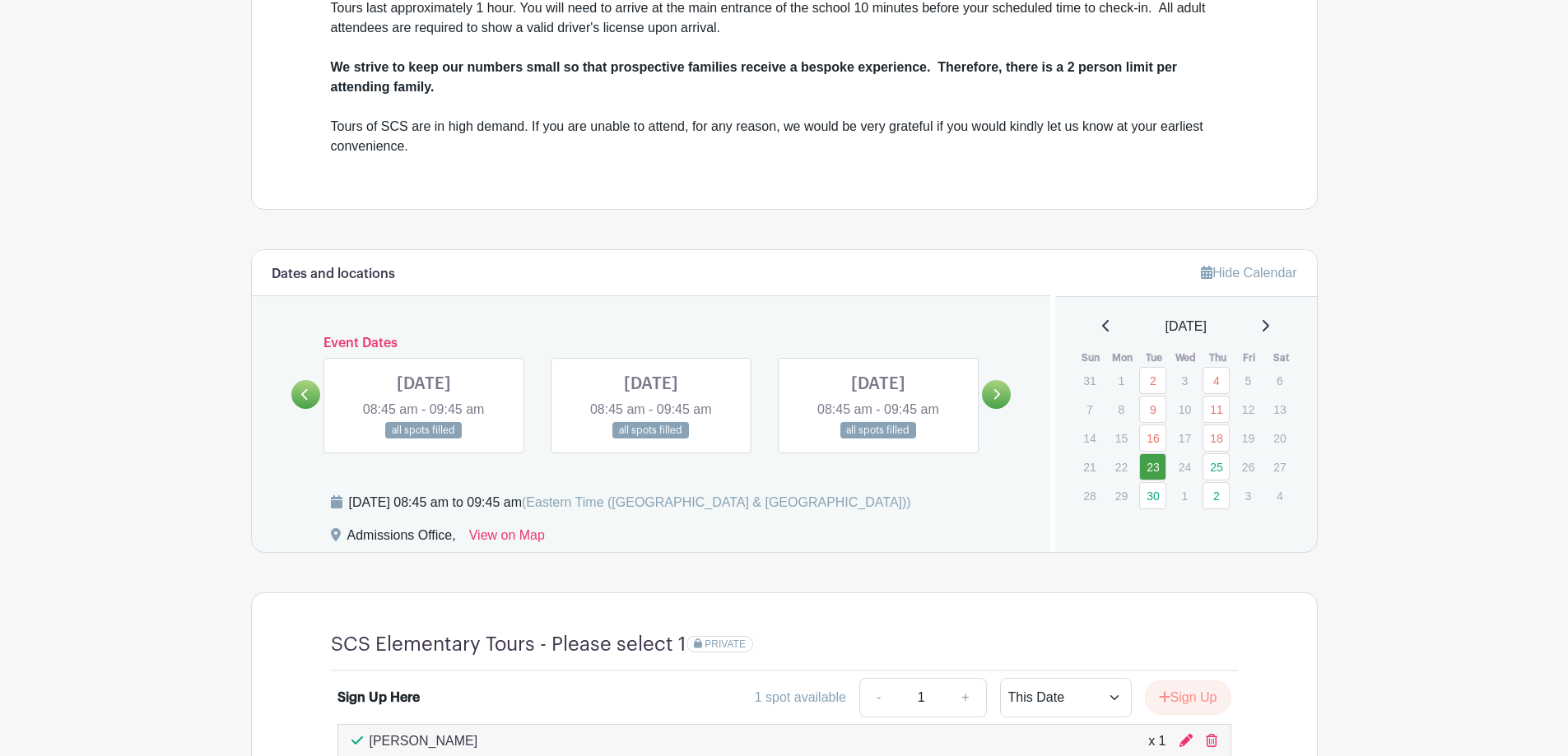
click at [878, 440] on link at bounding box center [878, 440] width 0 height 0
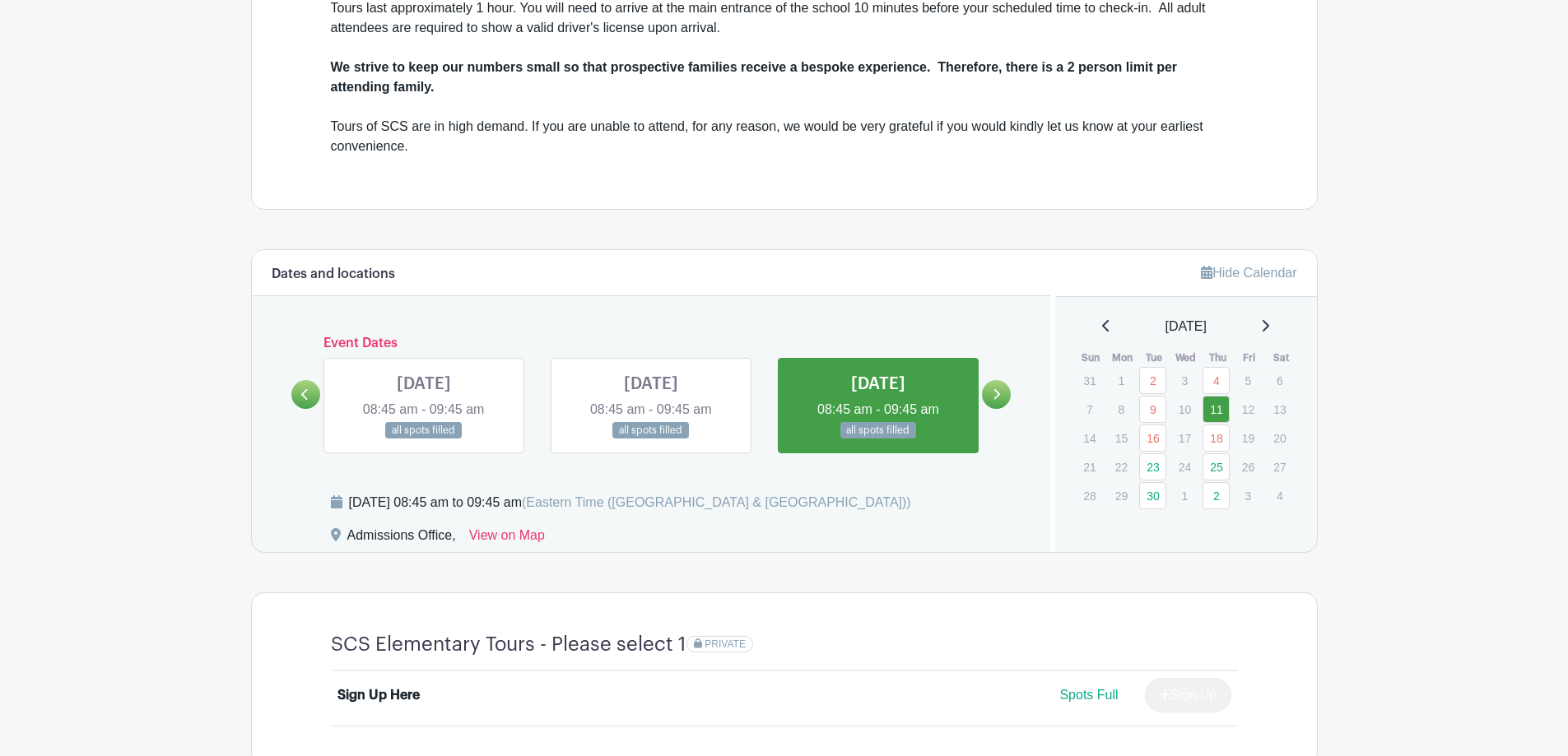
click at [878, 440] on link at bounding box center [878, 440] width 0 height 0
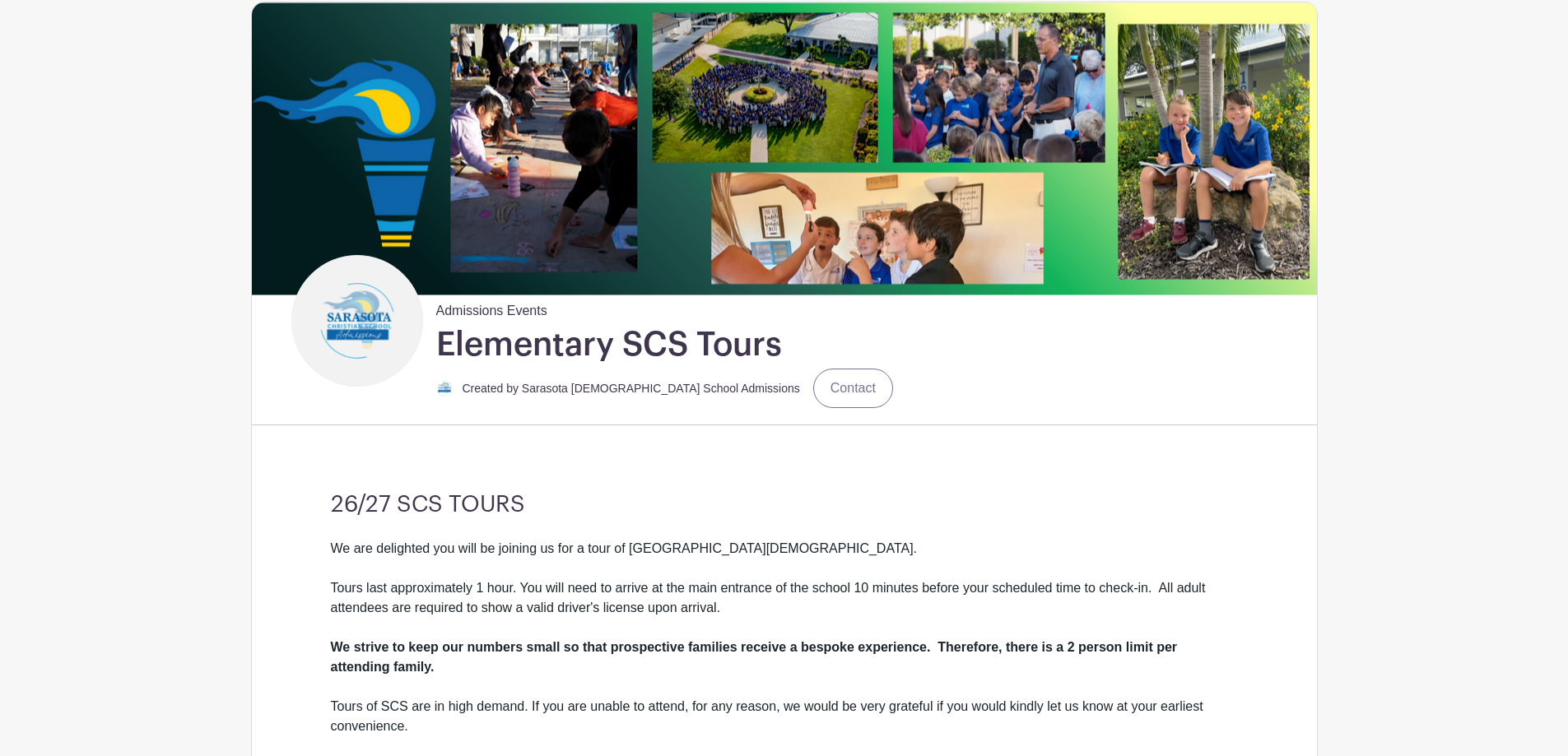
scroll to position [129, 0]
